Goal: Obtain resource: Download file/media

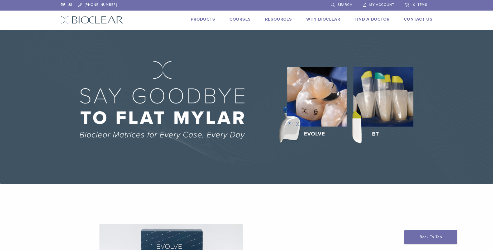
click at [201, 19] on link "Products" at bounding box center [203, 19] width 25 height 5
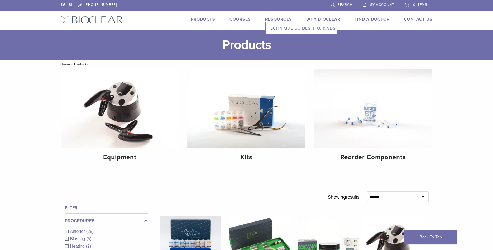
click at [285, 30] on link "Technique Guides, IFU, & SDS" at bounding box center [301, 28] width 70 height 12
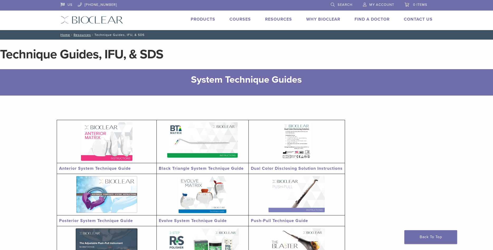
click at [199, 138] on img at bounding box center [202, 139] width 70 height 35
